Goal: Transaction & Acquisition: Purchase product/service

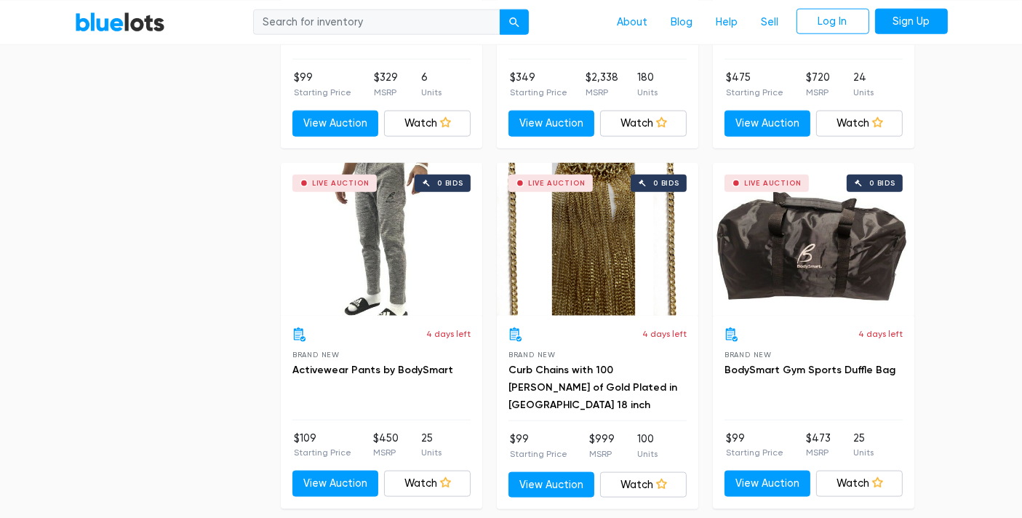
scroll to position [1777, 0]
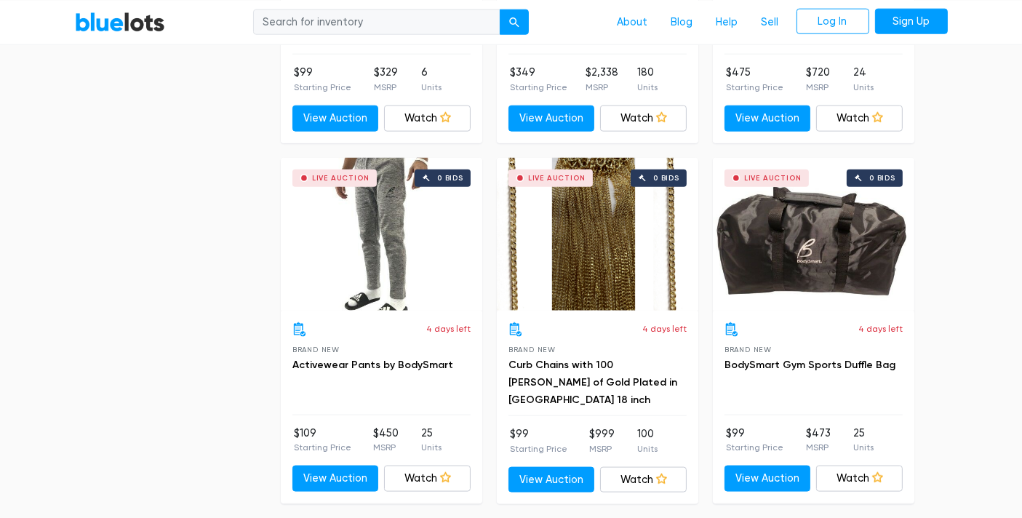
click at [357, 253] on div "Live Auction 0 bids" at bounding box center [381, 234] width 201 height 153
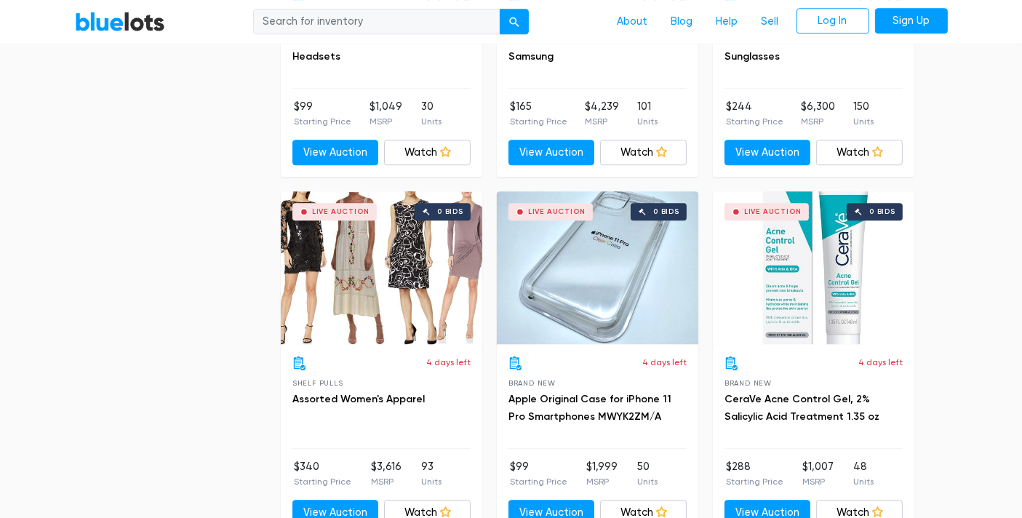
scroll to position [3932, 0]
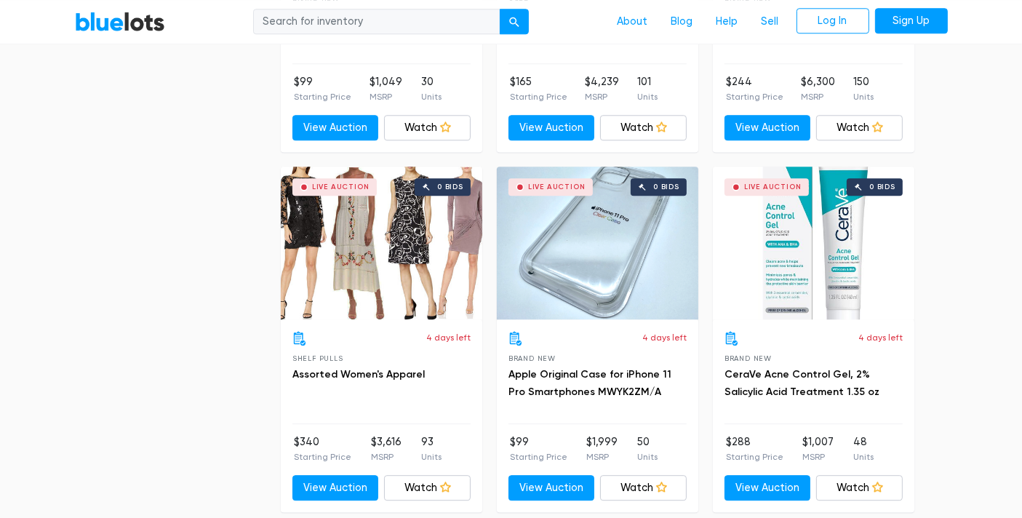
click at [380, 257] on div "Live Auction 0 bids" at bounding box center [381, 243] width 201 height 153
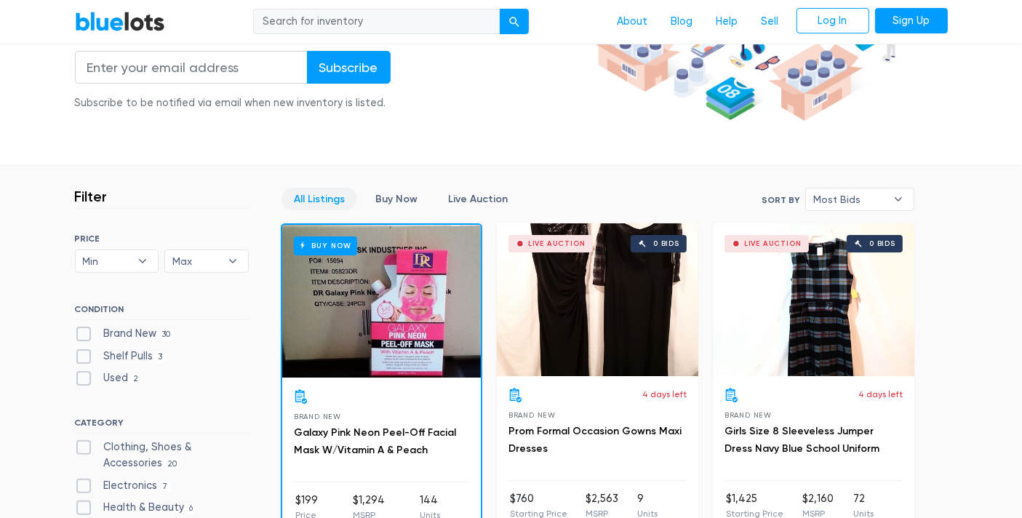
scroll to position [323, 0]
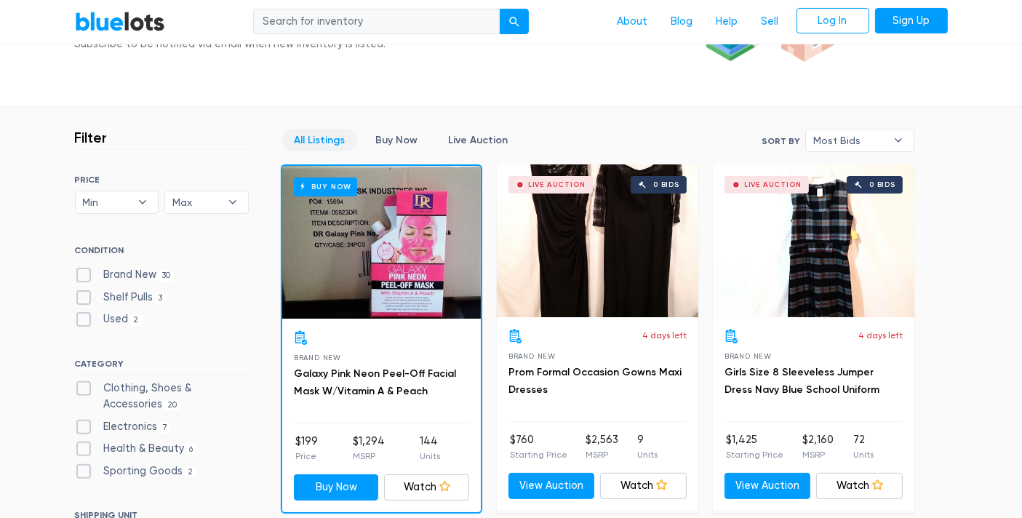
click at [84, 273] on label "Brand New 30" at bounding box center [125, 275] width 100 height 16
click at [84, 273] on New"] "Brand New 30" at bounding box center [79, 271] width 9 height 9
checkbox New"] "true"
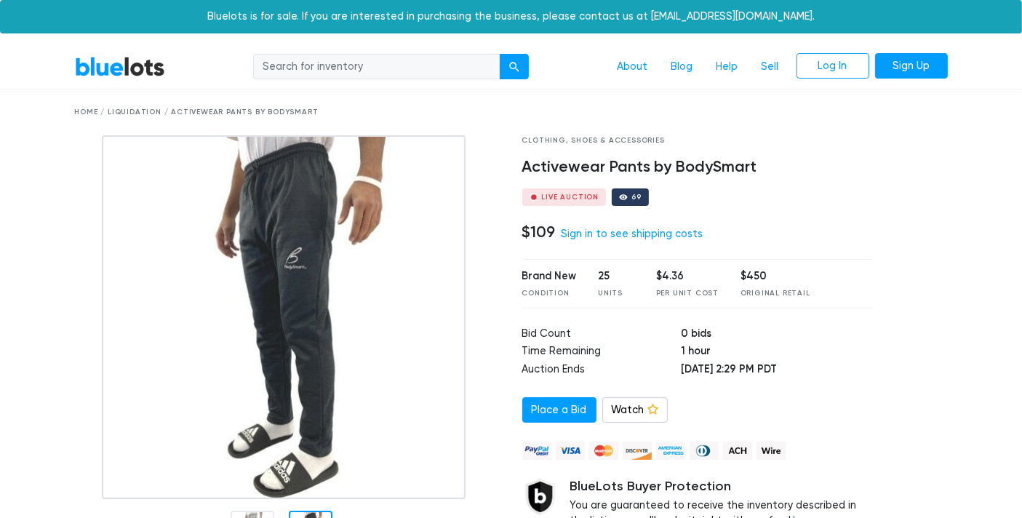
click at [359, 301] on img at bounding box center [284, 317] width 364 height 364
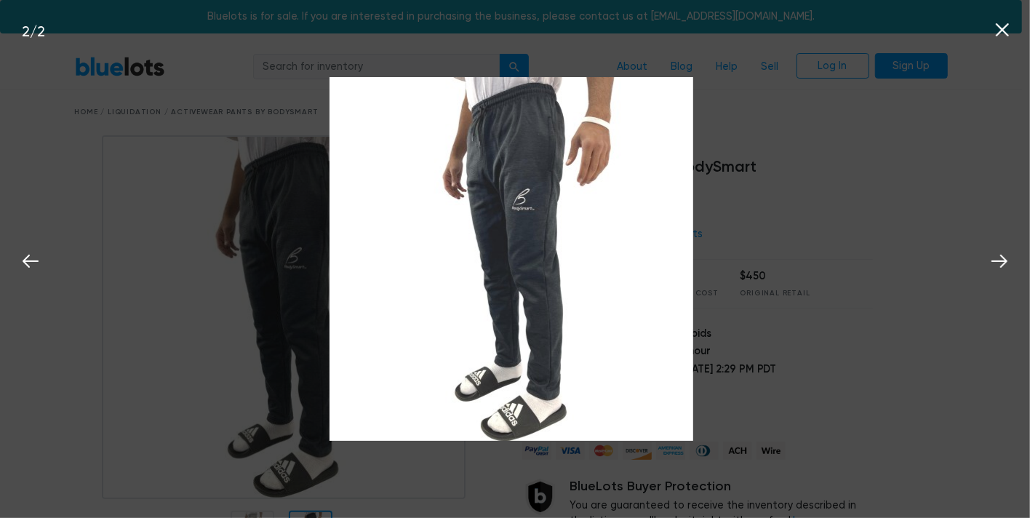
click at [1003, 31] on icon at bounding box center [1002, 30] width 22 height 22
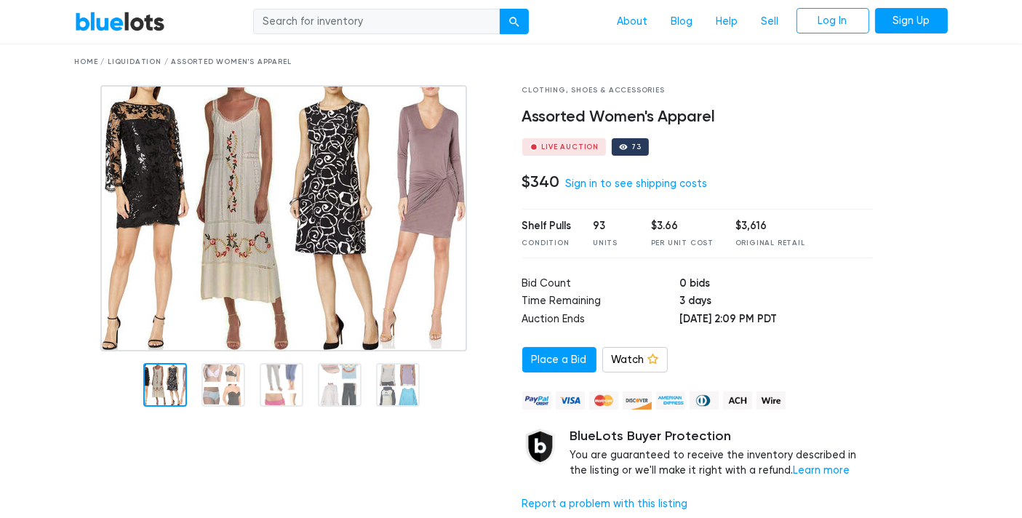
scroll to position [108, 0]
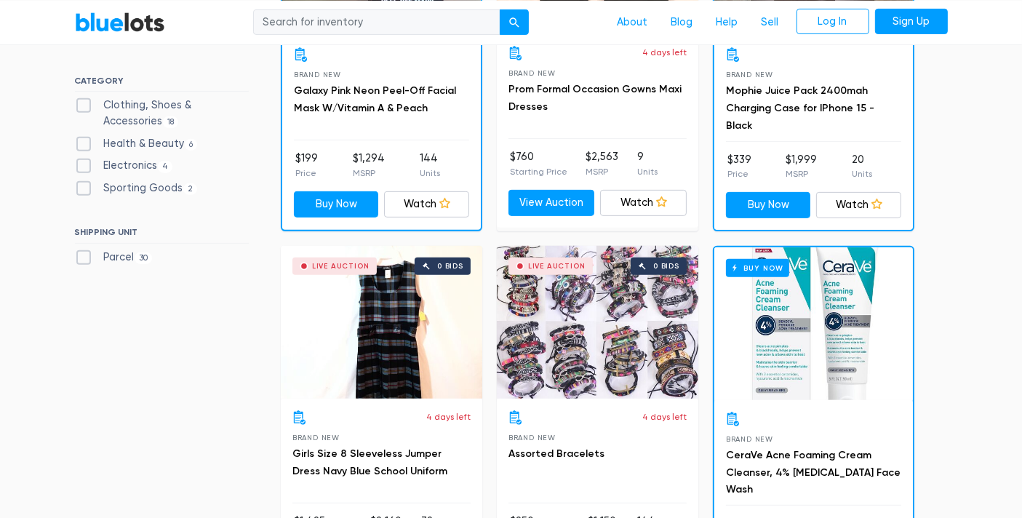
scroll to position [606, 0]
click at [85, 164] on label "Electronics 4" at bounding box center [124, 165] width 98 height 16
click at [84, 164] on input "Electronics 4" at bounding box center [79, 161] width 9 height 9
checkbox input "true"
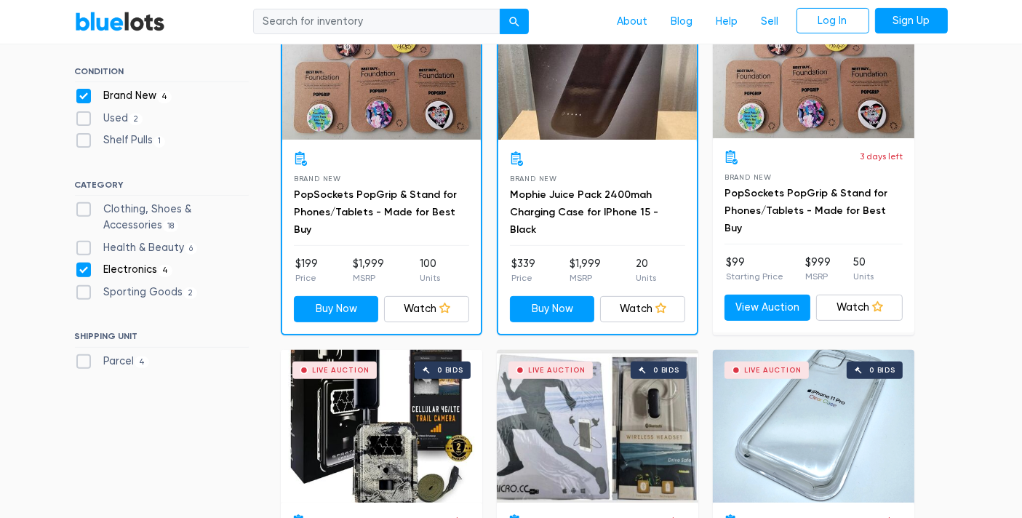
scroll to position [507, 0]
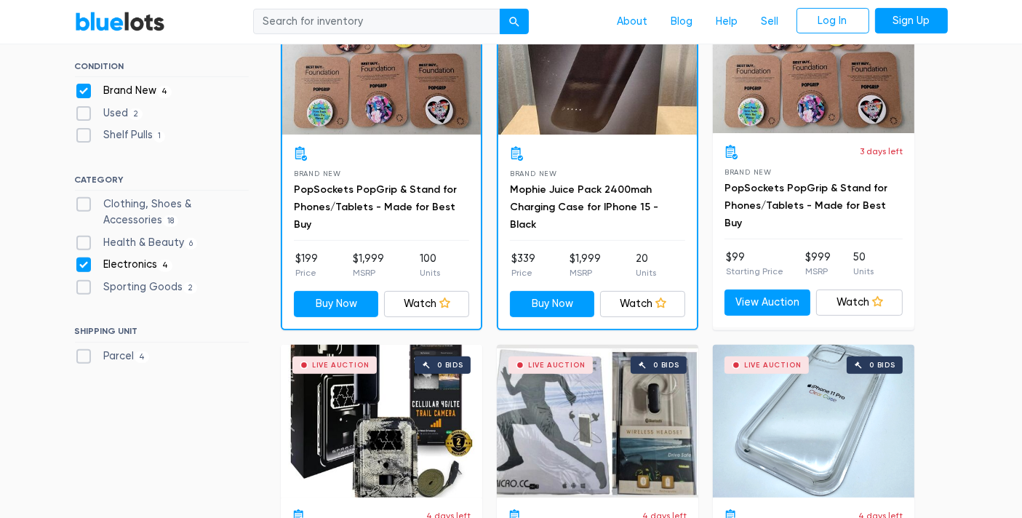
click at [84, 260] on label "Electronics 4" at bounding box center [124, 265] width 98 height 16
click at [84, 260] on input "Electronics 4" at bounding box center [79, 261] width 9 height 9
checkbox input "false"
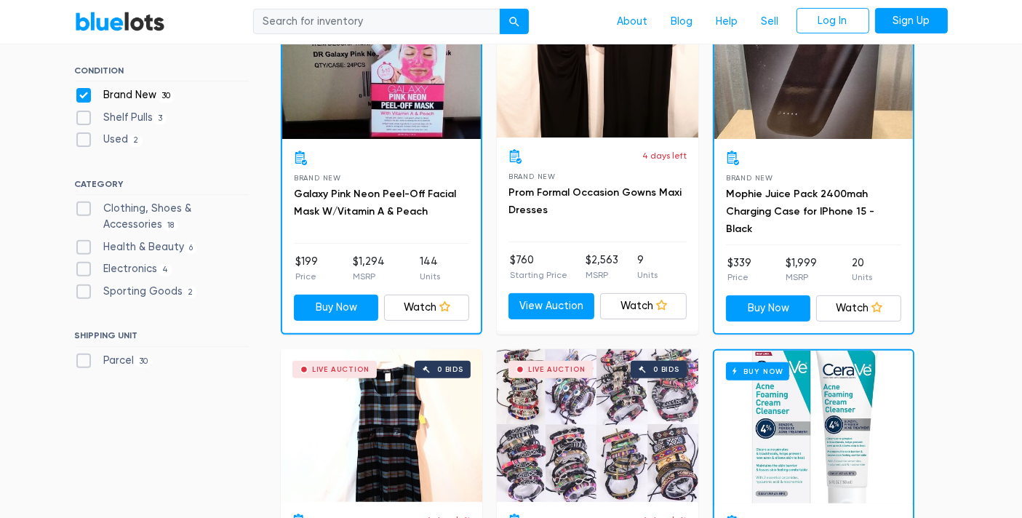
scroll to position [553, 0]
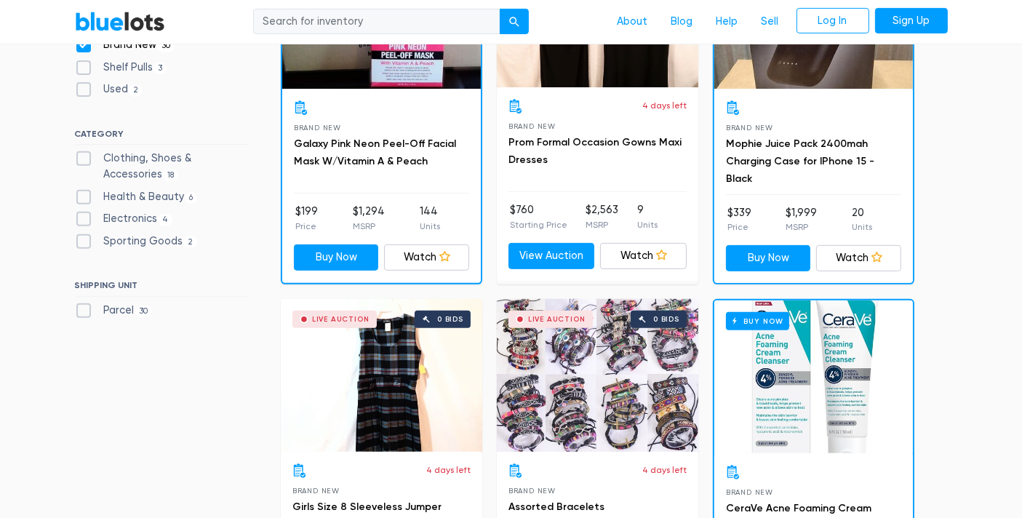
click at [84, 196] on label "Health & Beauty 6" at bounding box center [136, 197] width 123 height 16
click at [84, 196] on Beauty"] "Health & Beauty 6" at bounding box center [79, 193] width 9 height 9
checkbox Beauty"] "true"
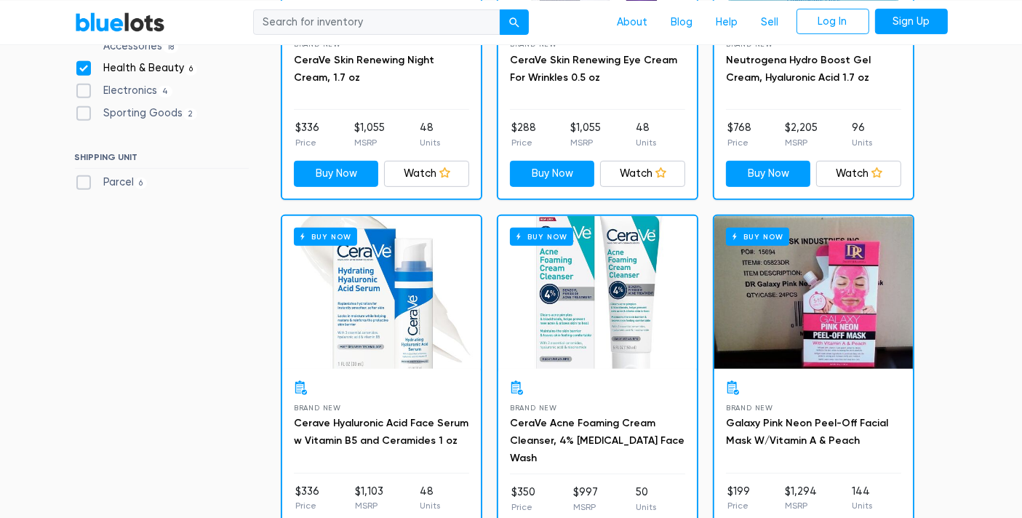
scroll to position [313, 0]
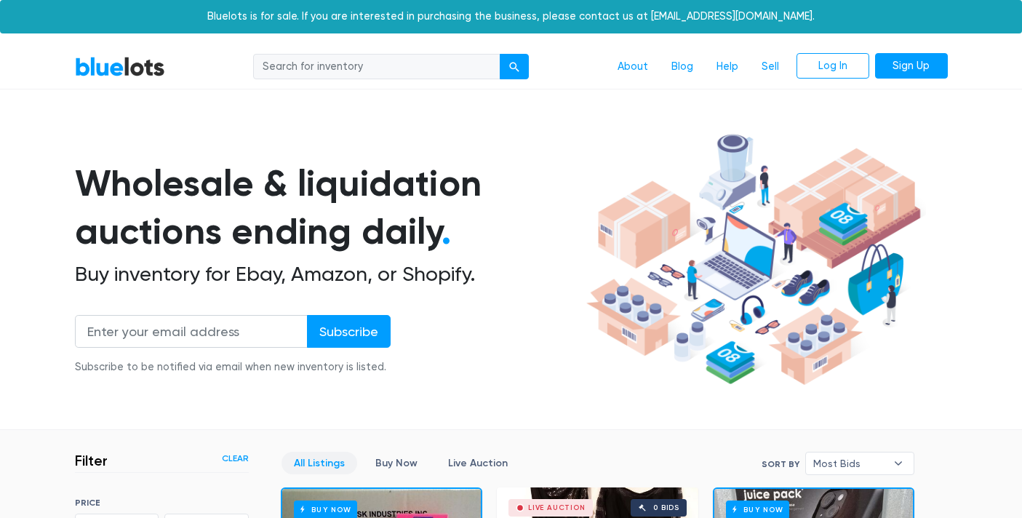
scroll to position [553, 0]
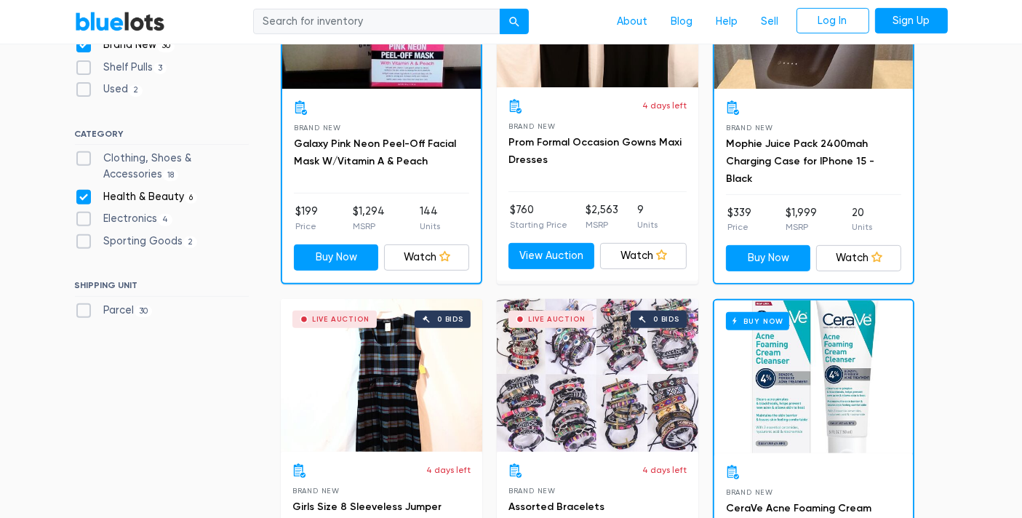
click at [81, 193] on label "Health & Beauty 6" at bounding box center [136, 197] width 123 height 16
click at [81, 193] on Beauty"] "Health & Beauty 6" at bounding box center [79, 193] width 9 height 9
checkbox Beauty"] "false"
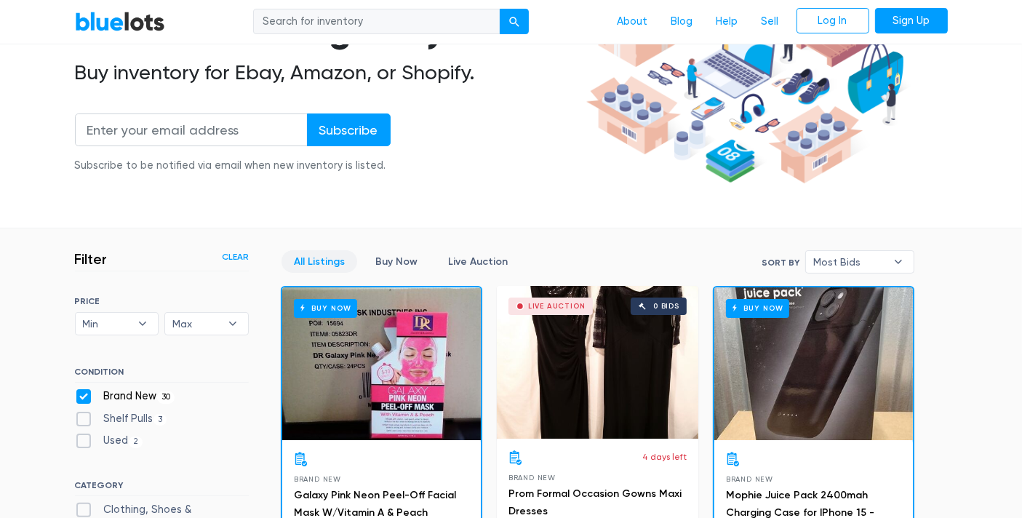
scroll to position [175, 0]
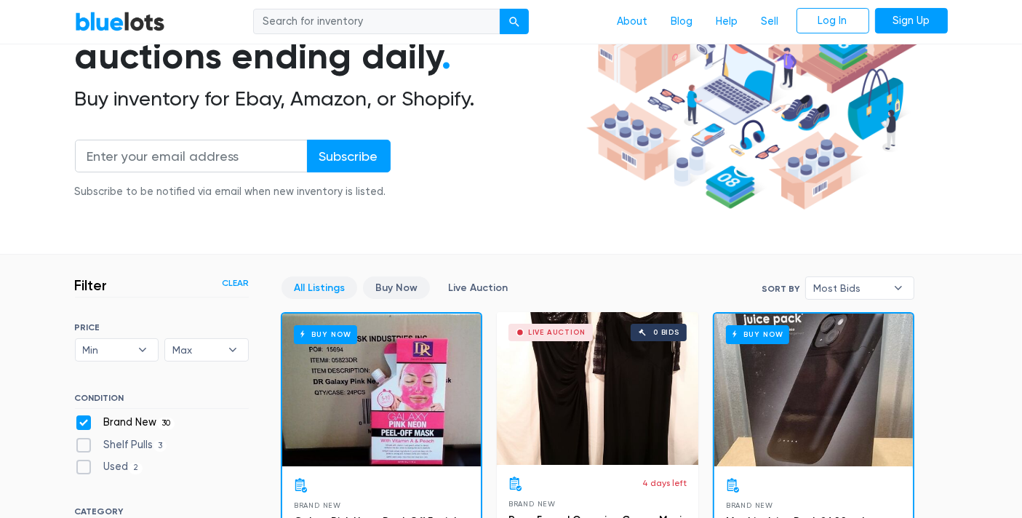
click at [392, 292] on link "Buy Now" at bounding box center [396, 287] width 67 height 23
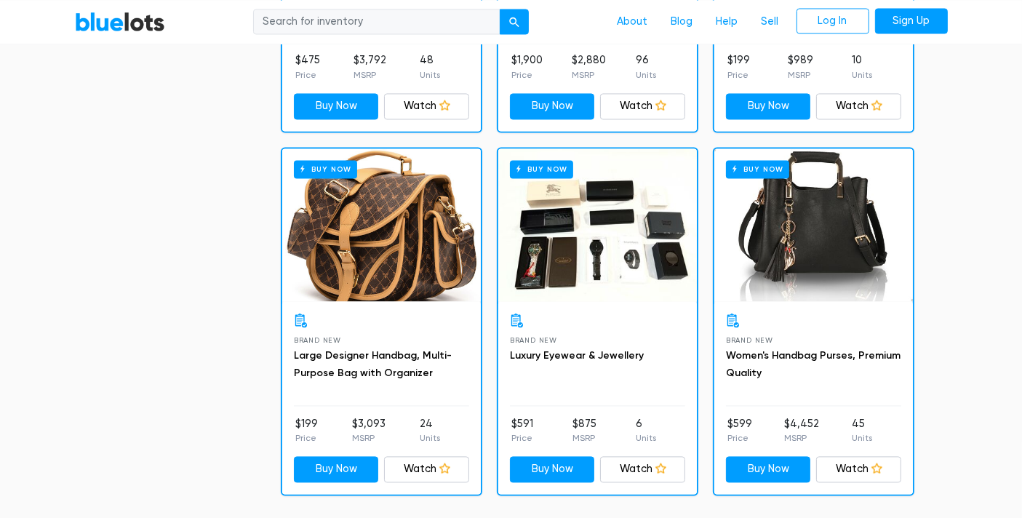
scroll to position [2869, 0]
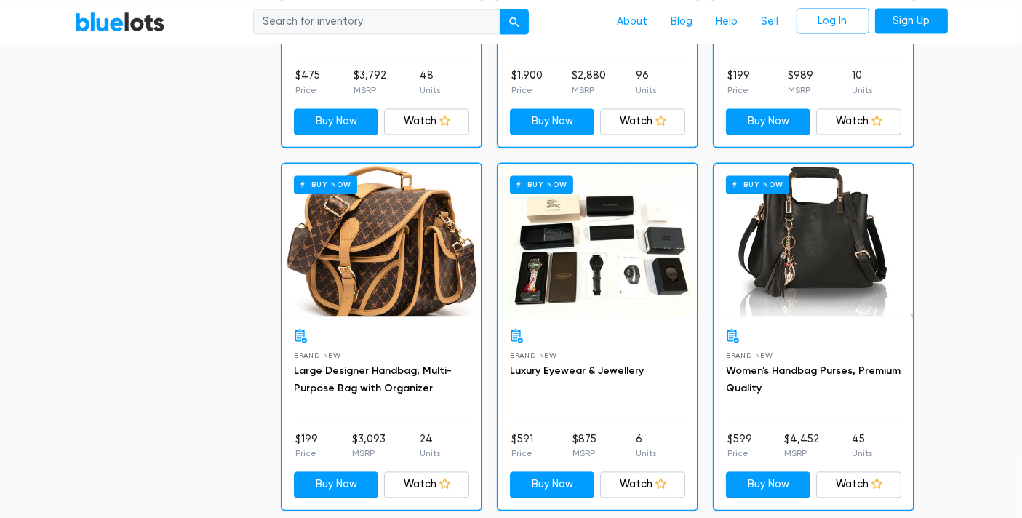
click at [350, 264] on div "Buy Now" at bounding box center [381, 240] width 199 height 153
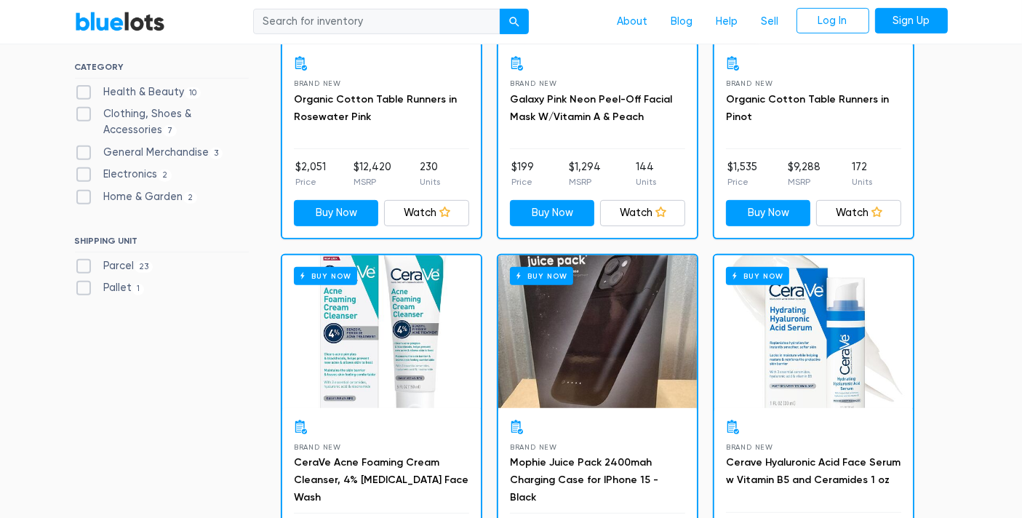
scroll to position [606, 0]
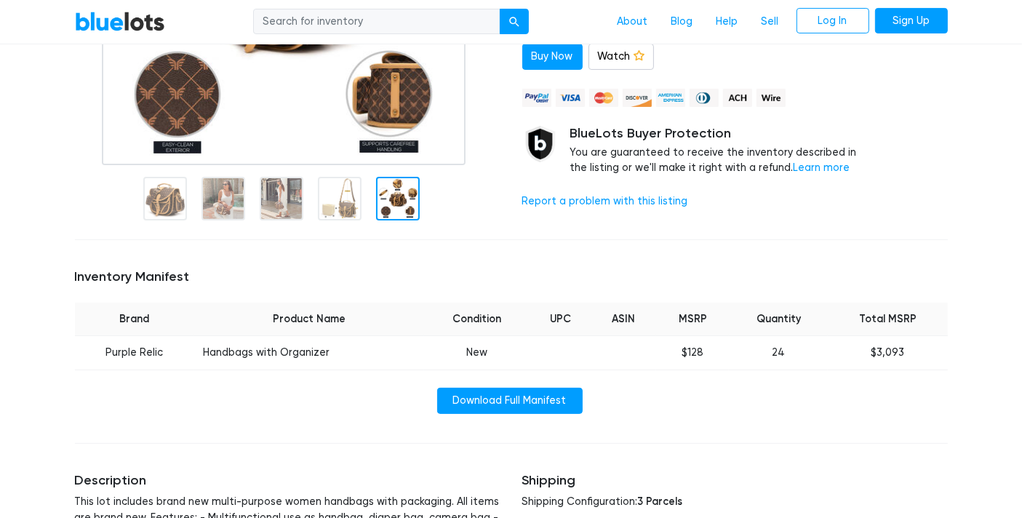
scroll to position [430, 0]
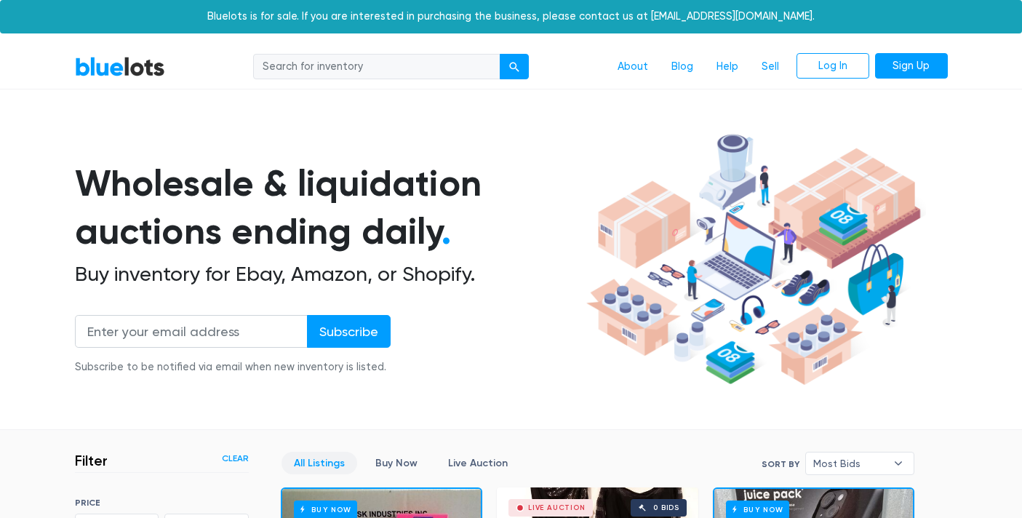
scroll to position [174, 0]
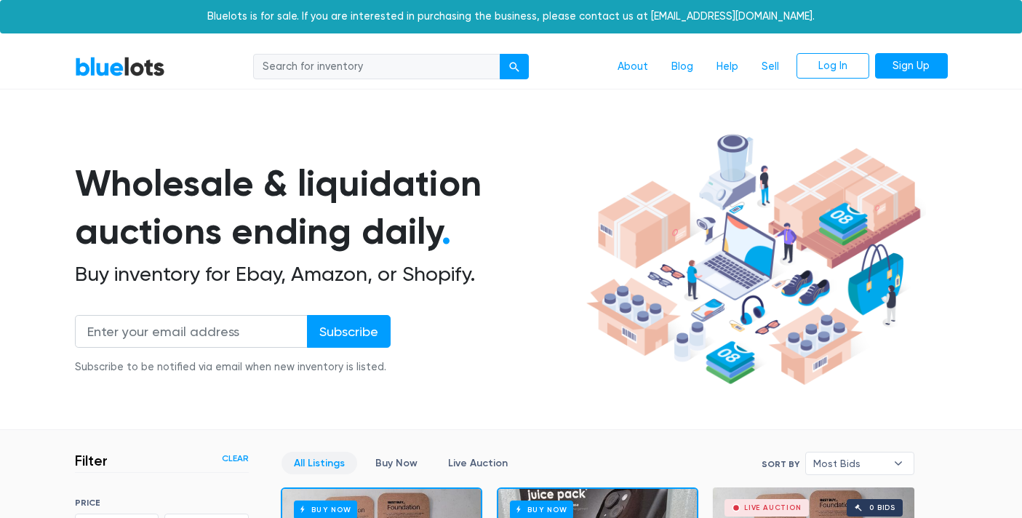
scroll to position [507, 0]
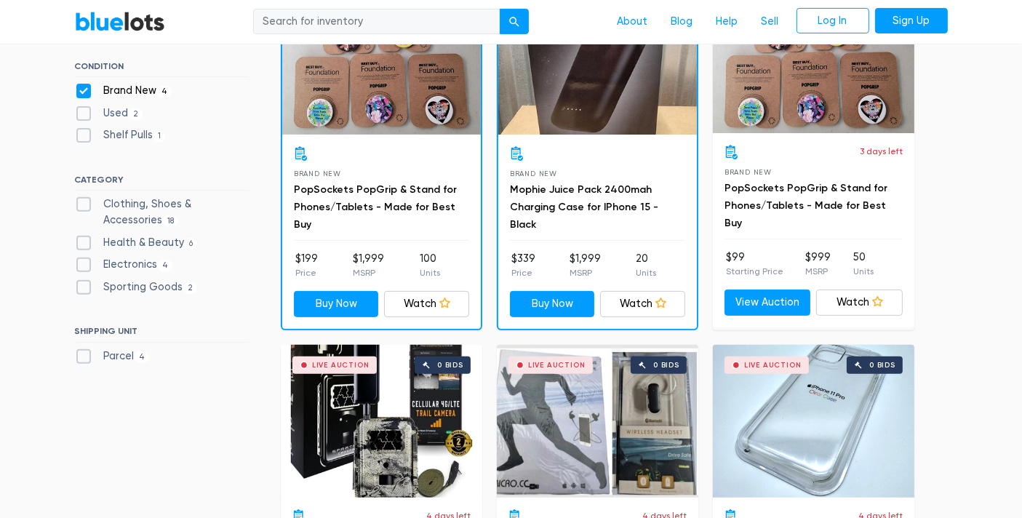
click at [84, 92] on label "Brand New 4" at bounding box center [123, 91] width 97 height 16
click at [84, 92] on New"] "Brand New 4" at bounding box center [79, 87] width 9 height 9
checkbox New"] "false"
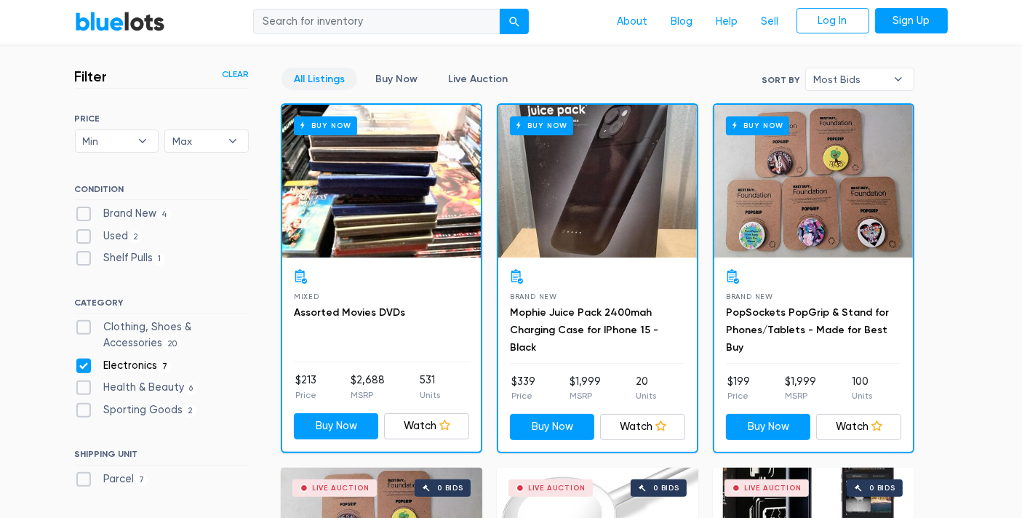
scroll to position [364, 0]
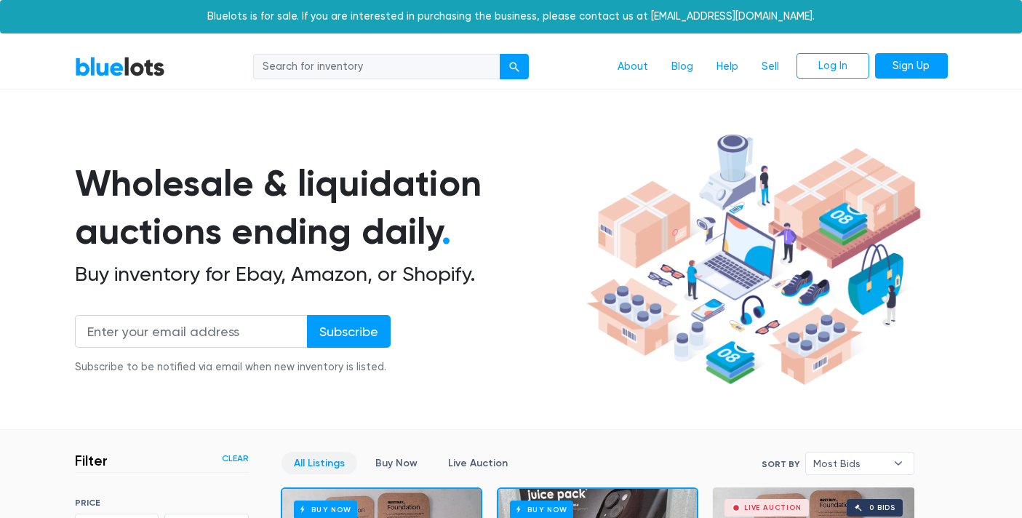
scroll to position [507, 0]
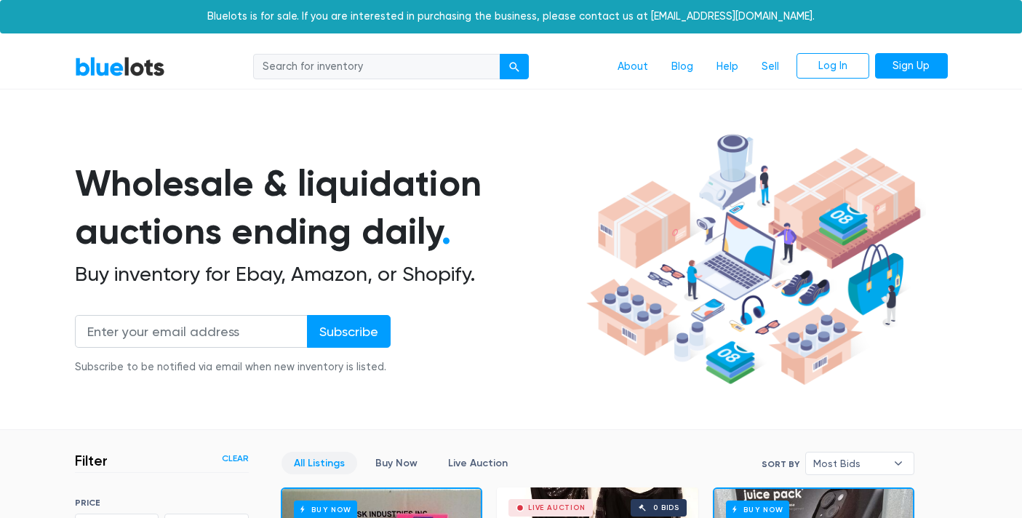
scroll to position [606, 0]
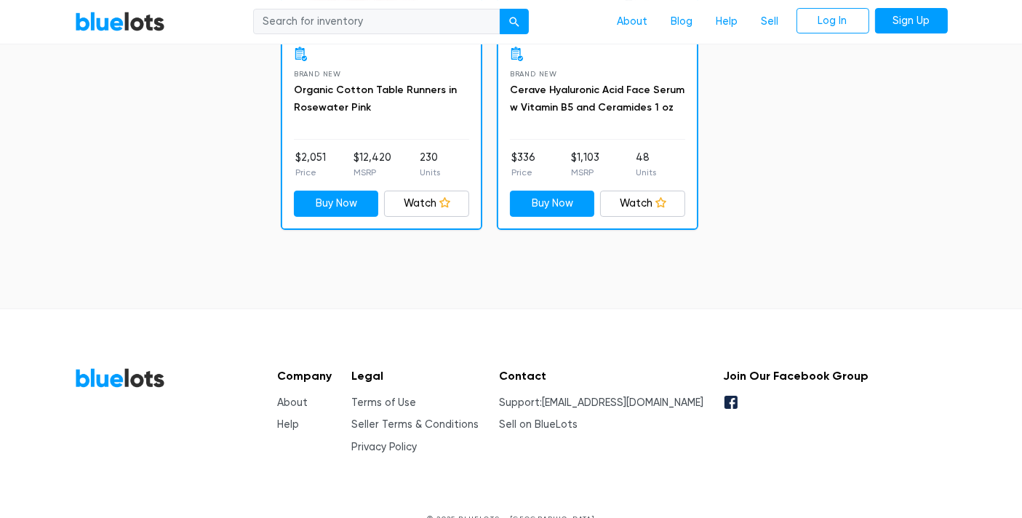
scroll to position [5314, 0]
